Goal: Information Seeking & Learning: Learn about a topic

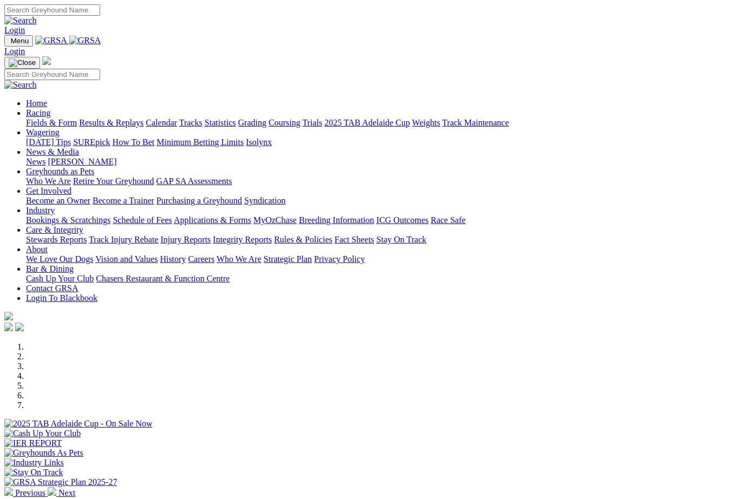
scroll to position [406, 0]
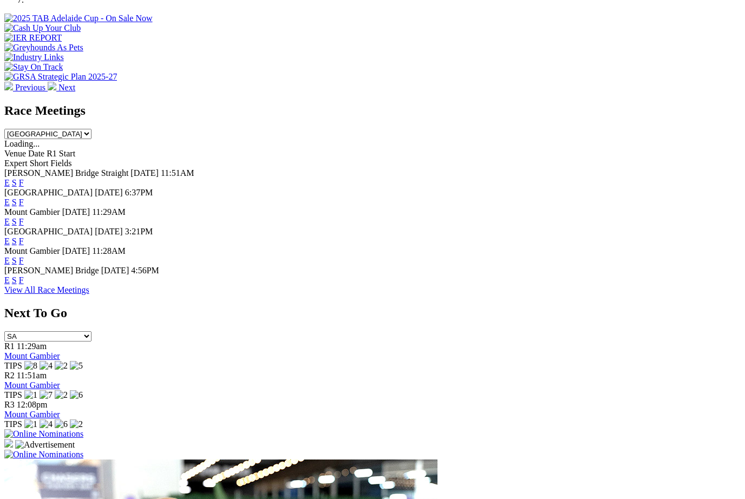
click at [24, 237] on link "F" at bounding box center [21, 241] width 5 height 9
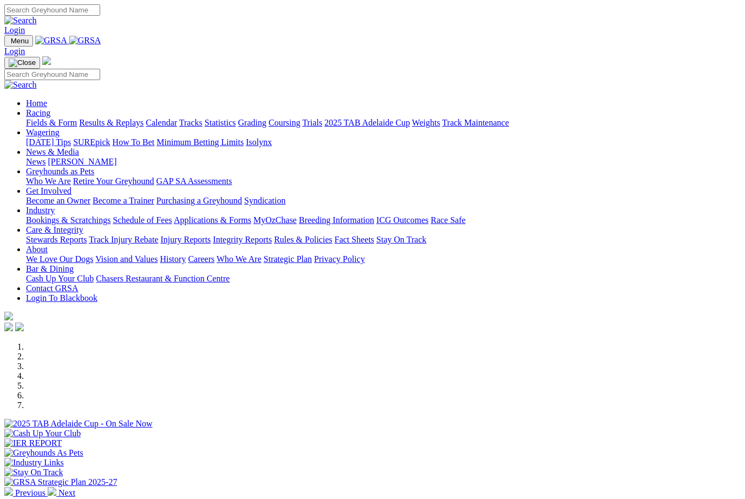
scroll to position [441, 0]
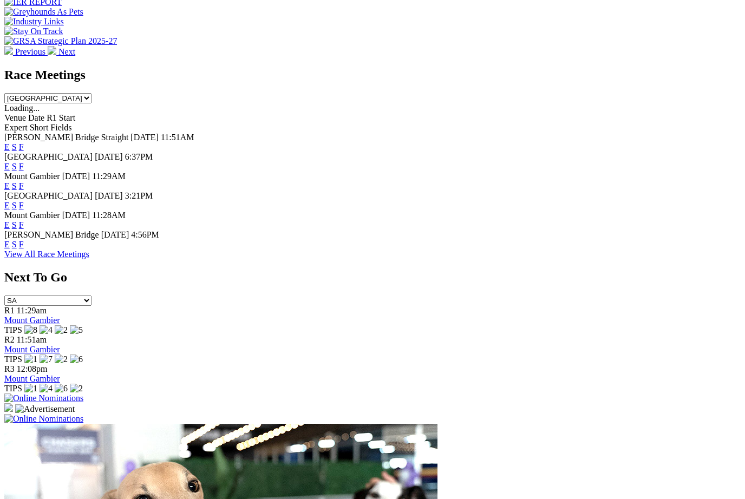
click at [24, 240] on link "F" at bounding box center [21, 244] width 5 height 9
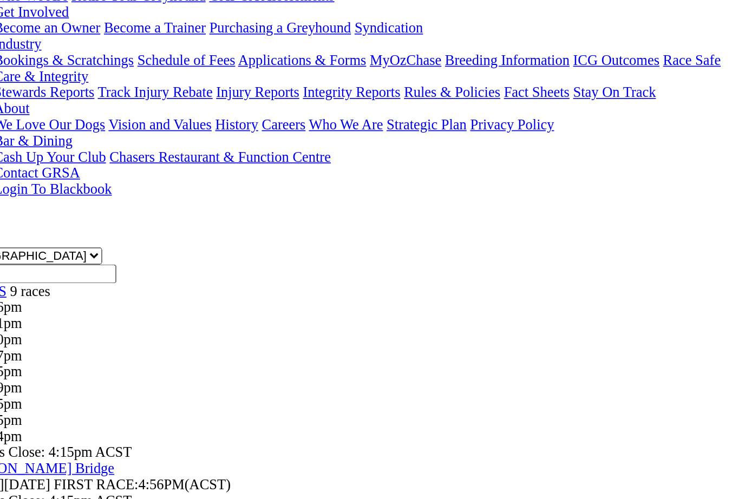
scroll to position [29, 0]
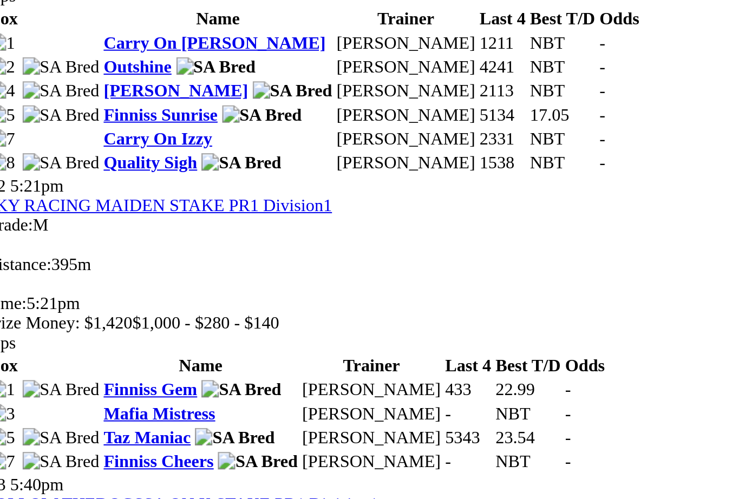
scroll to position [438, 1]
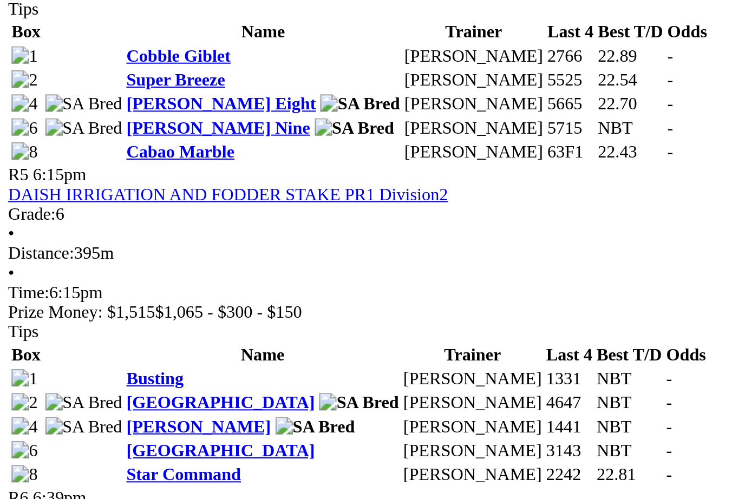
scroll to position [876, 1]
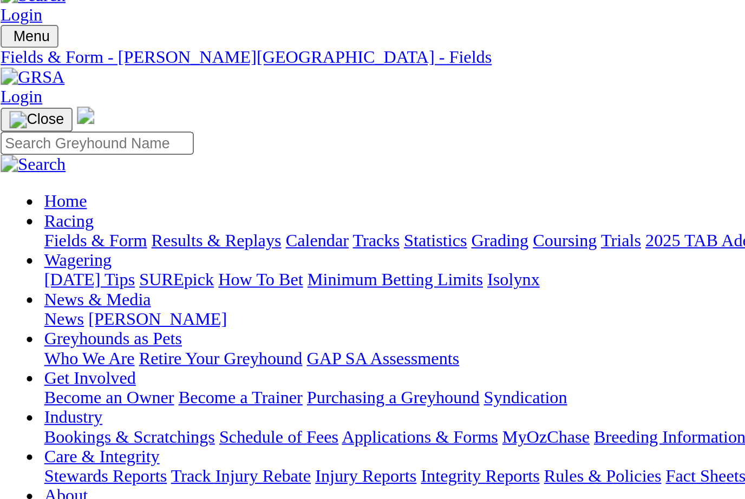
scroll to position [0, 1]
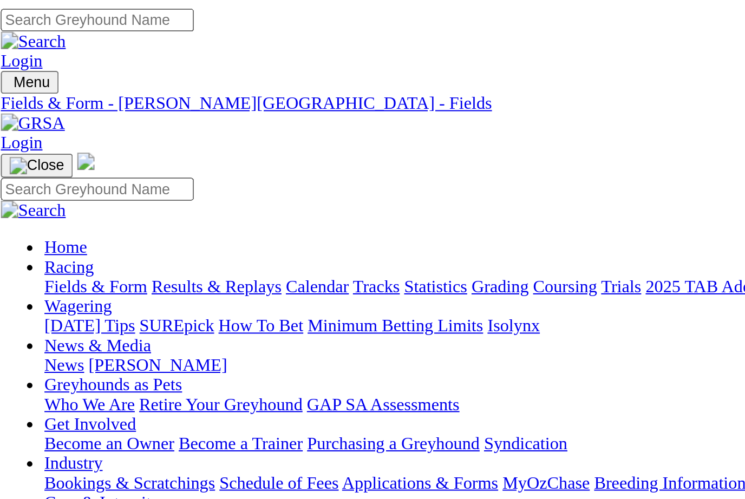
click at [349, 414] on div "R4 5:57pm" at bounding box center [372, 419] width 736 height 10
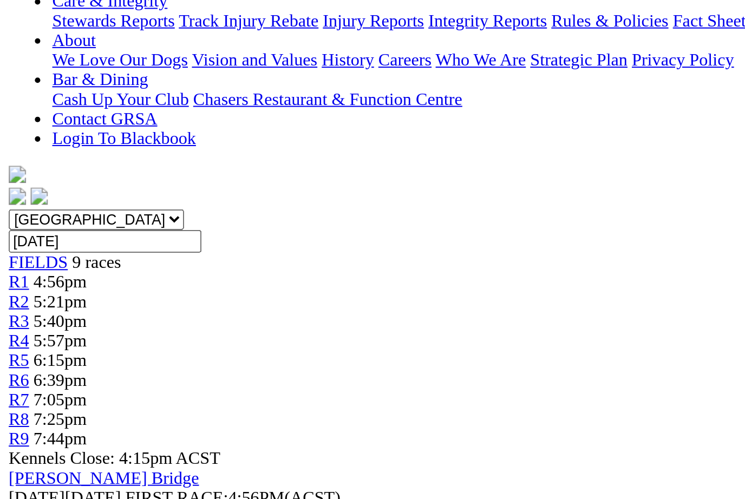
scroll to position [16, 0]
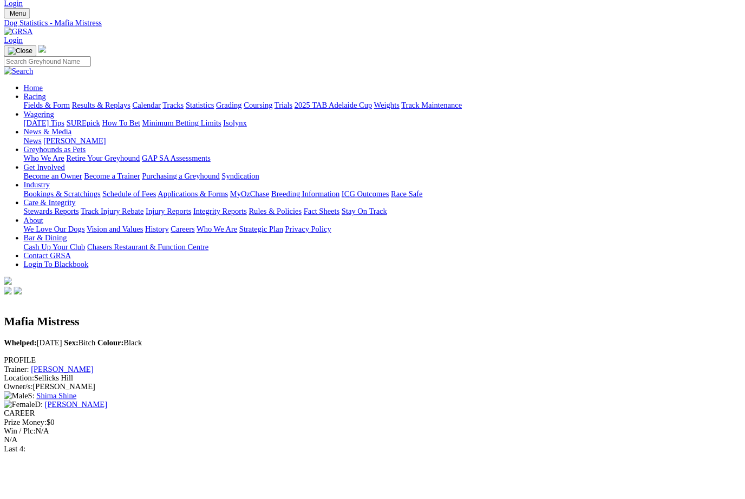
scroll to position [44, 22]
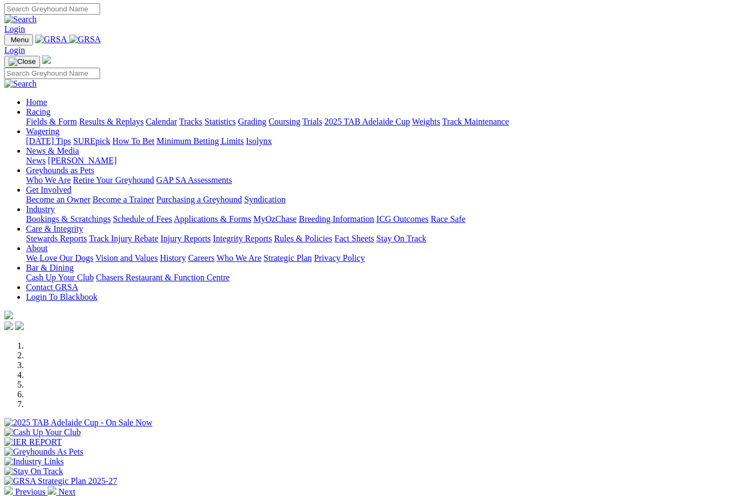
scroll to position [0, 2]
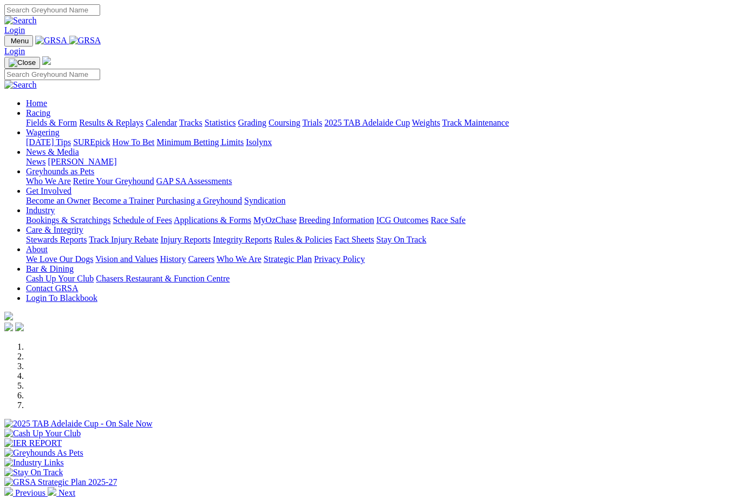
click at [79, 147] on link "News & Media" at bounding box center [52, 151] width 53 height 9
click at [45, 157] on link "News" at bounding box center [35, 161] width 19 height 9
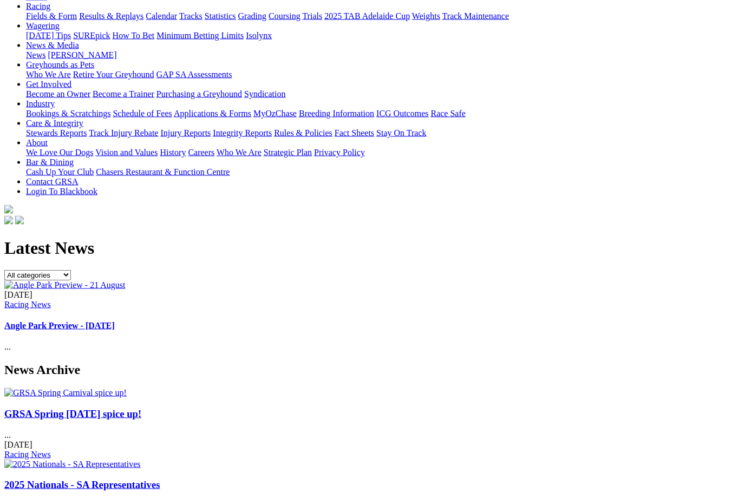
scroll to position [110, 2]
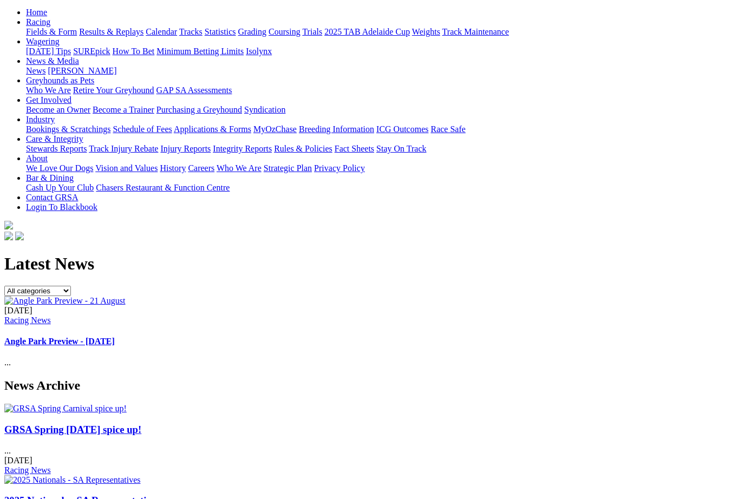
click at [79, 404] on img at bounding box center [65, 409] width 122 height 10
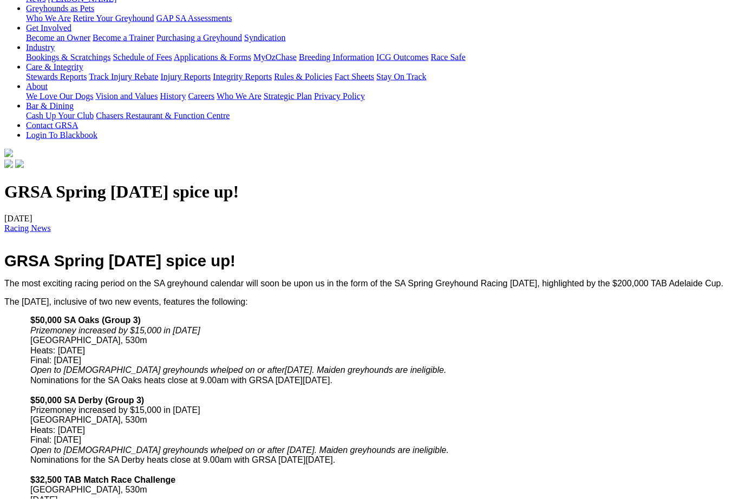
scroll to position [184, 0]
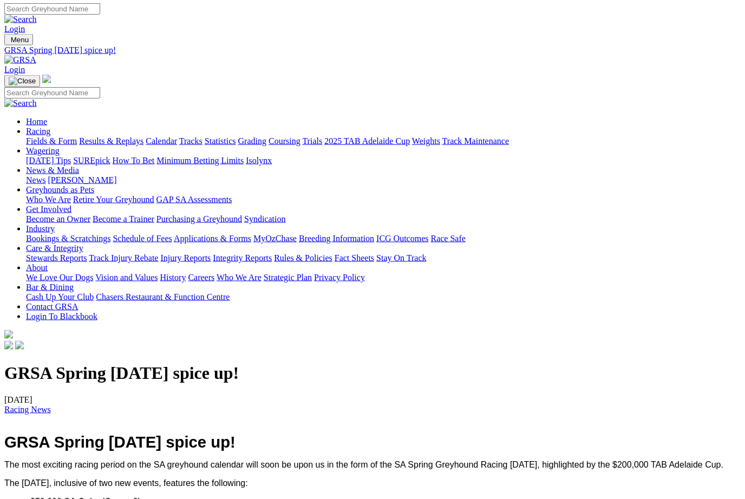
scroll to position [0, 0]
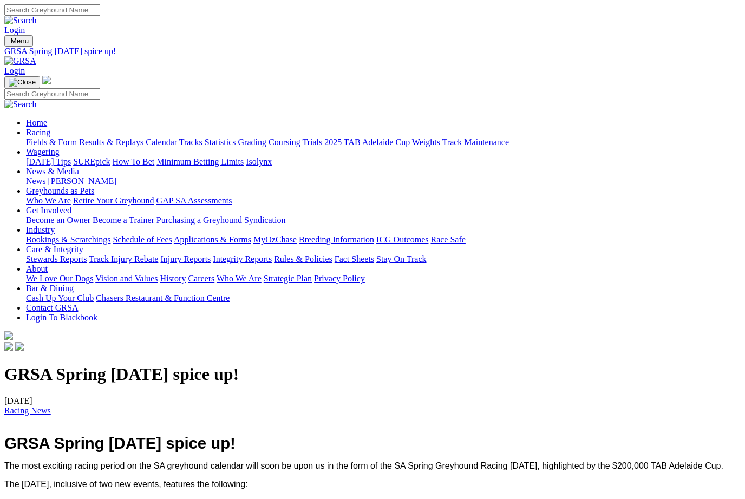
click at [116, 177] on link "[PERSON_NAME]" at bounding box center [82, 181] width 69 height 9
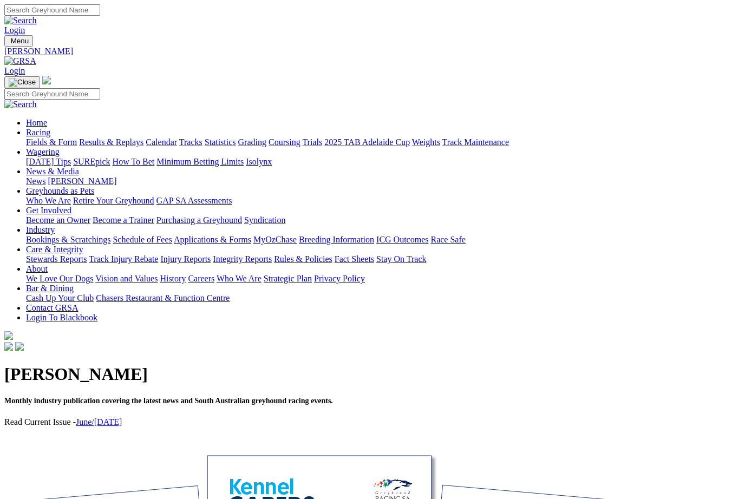
click at [110, 418] on link "June/[DATE]" at bounding box center [99, 422] width 46 height 9
